Goal: Task Accomplishment & Management: Use online tool/utility

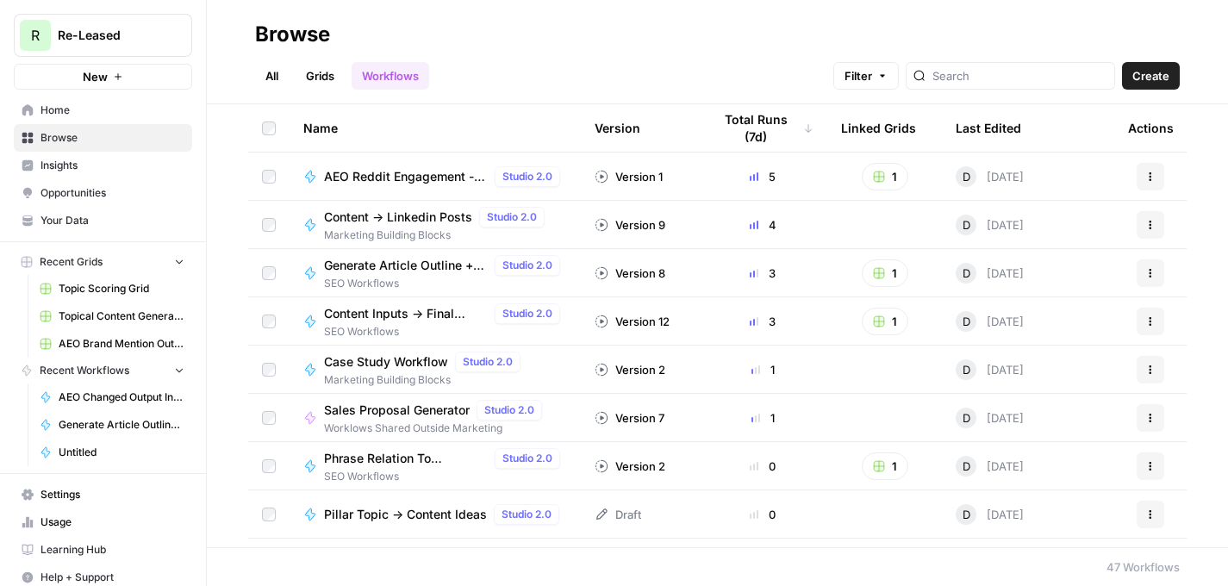
click at [377, 228] on span "Marketing Building Blocks" at bounding box center [438, 236] width 228 height 16
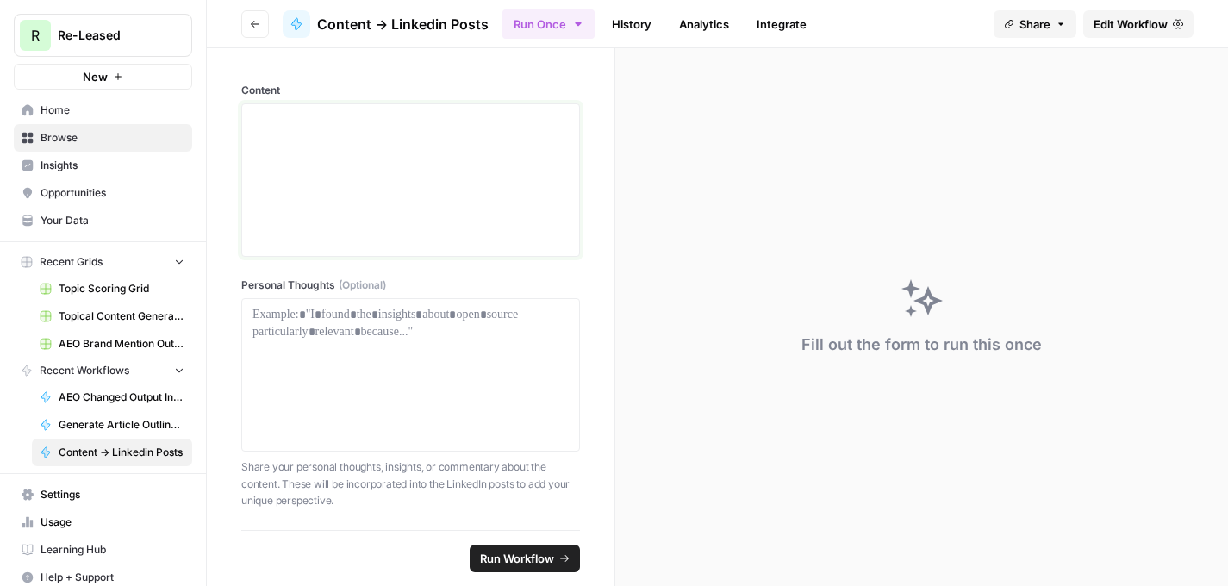
click at [428, 191] on div at bounding box center [411, 180] width 316 height 138
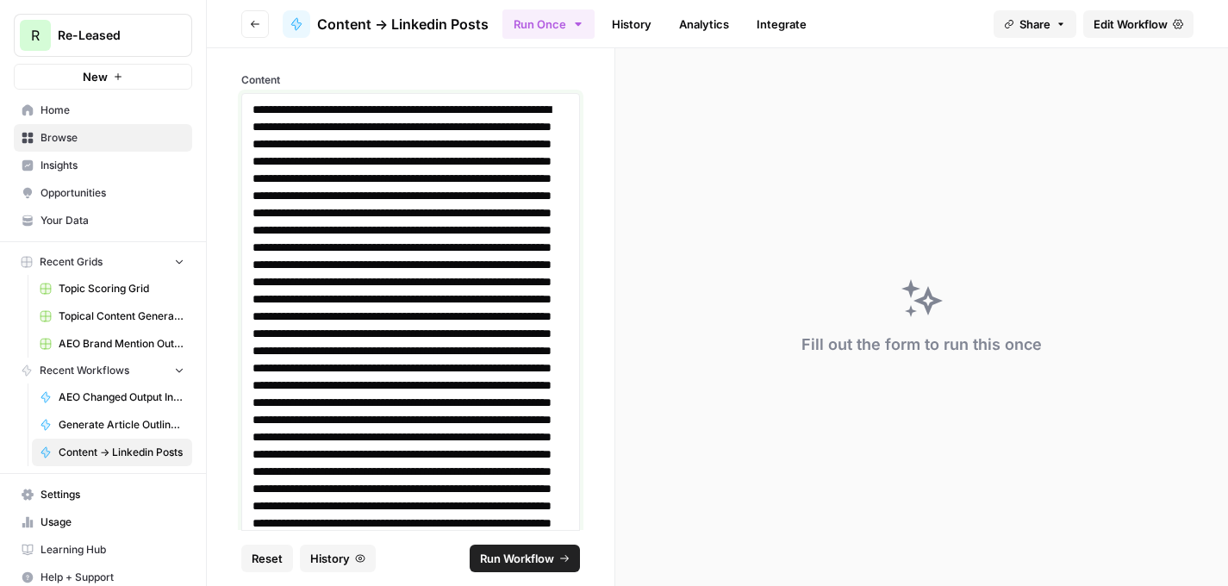
scroll to position [128, 0]
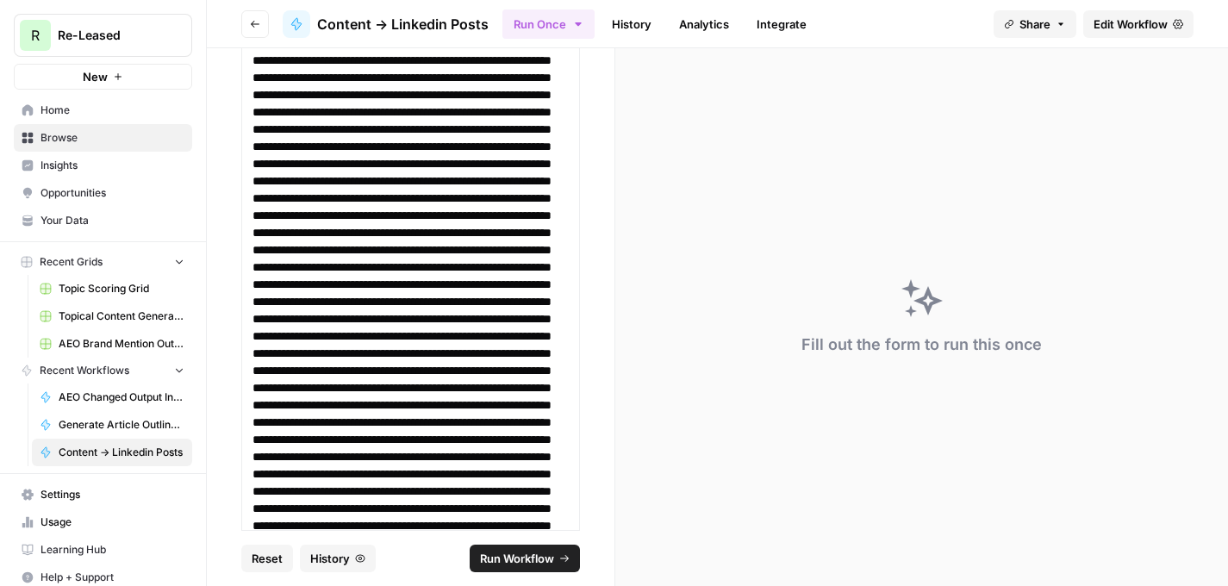
click at [509, 564] on span "Run Workflow" at bounding box center [517, 558] width 74 height 17
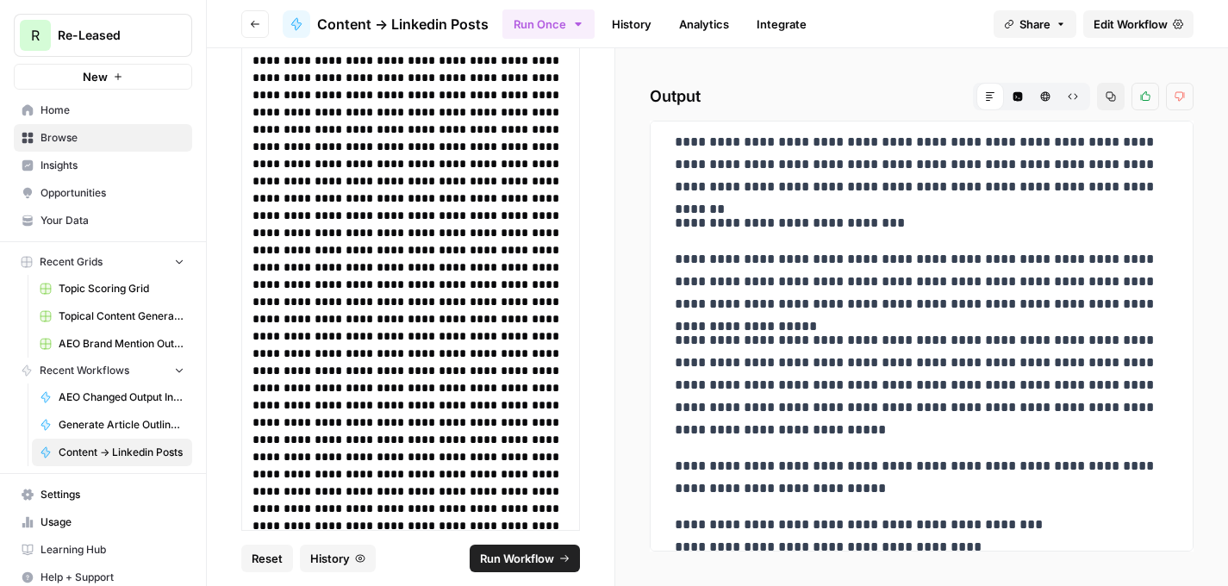
scroll to position [364, 0]
